Goal: Find specific page/section: Find specific page/section

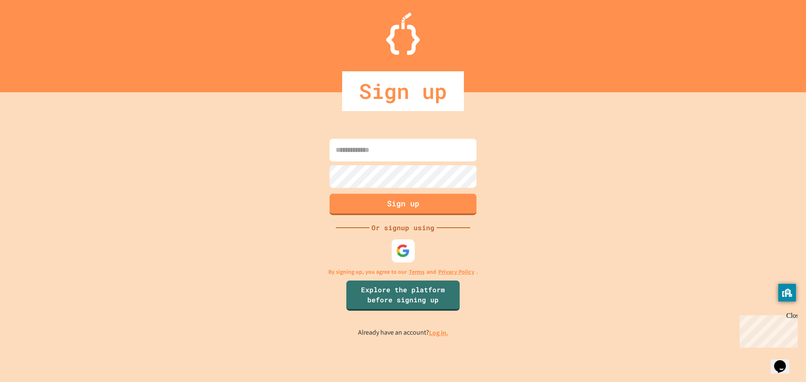
click at [405, 246] on div at bounding box center [403, 250] width 23 height 23
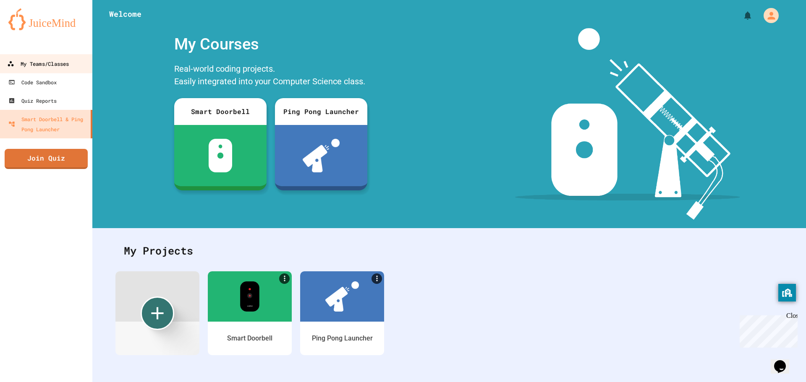
click at [44, 69] on div "My Teams/Classes" at bounding box center [38, 64] width 62 height 10
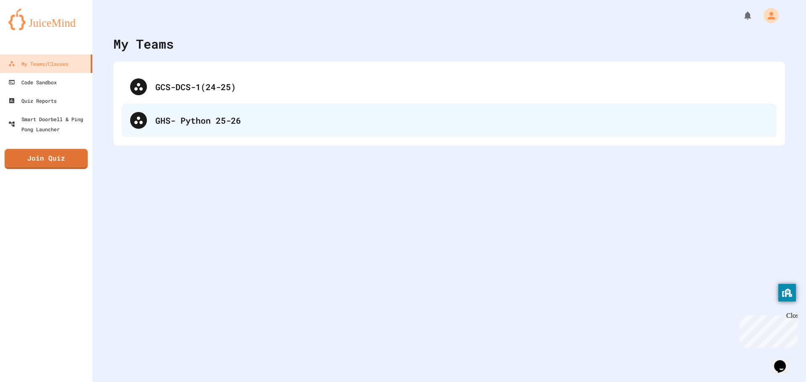
click at [204, 118] on div "GHS- Python 25-26" at bounding box center [461, 120] width 613 height 13
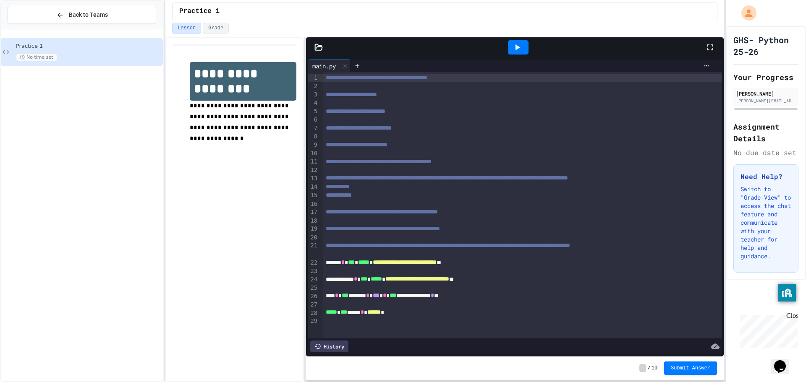
click at [235, 295] on div "**********" at bounding box center [234, 209] width 139 height 345
